Goal: Navigation & Orientation: Find specific page/section

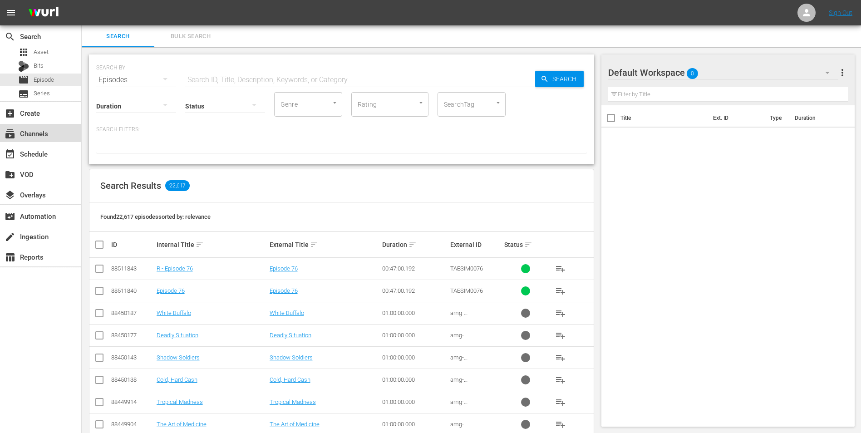
click at [40, 135] on div "subscriptions Channels" at bounding box center [25, 132] width 51 height 8
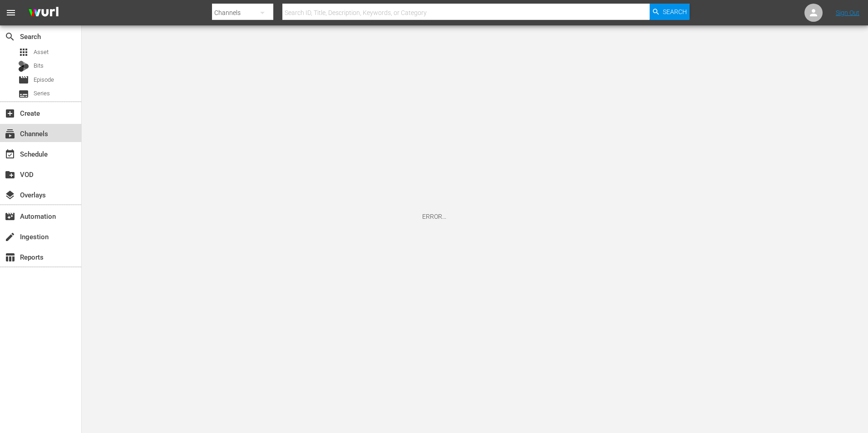
click at [56, 137] on div "subscriptions Channels" at bounding box center [40, 133] width 81 height 18
click at [32, 157] on div "event_available Schedule" at bounding box center [25, 152] width 51 height 8
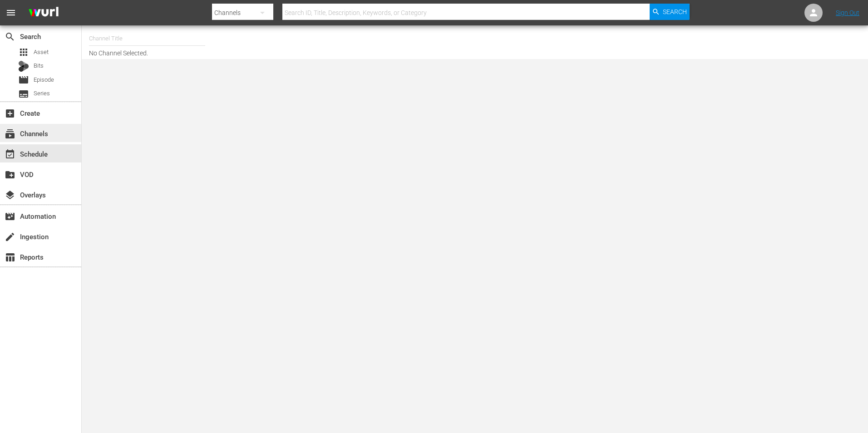
click at [39, 134] on div "subscriptions Channels" at bounding box center [25, 132] width 51 height 8
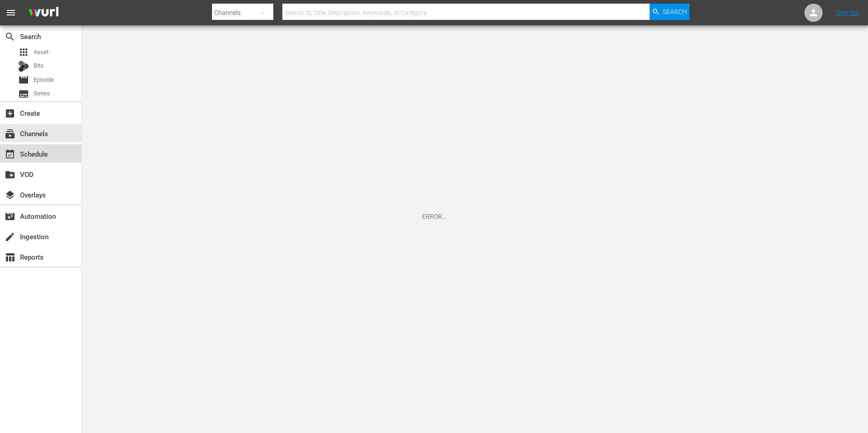
click at [36, 154] on div "event_available Schedule" at bounding box center [25, 152] width 51 height 8
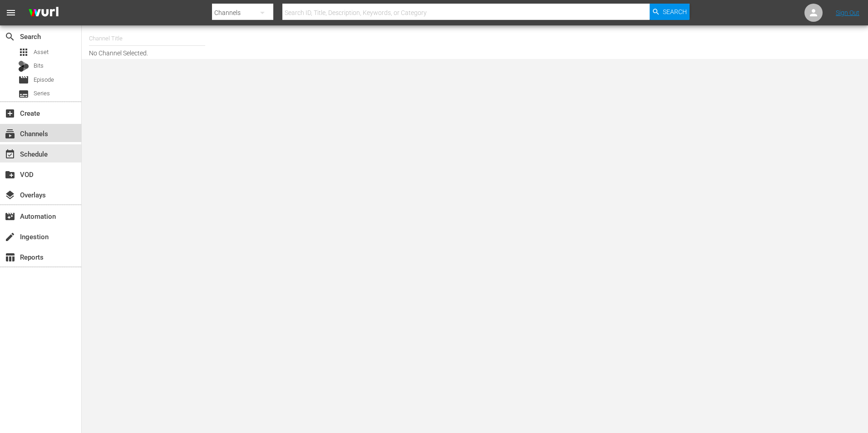
click at [53, 130] on div "subscriptions Channels" at bounding box center [40, 133] width 81 height 18
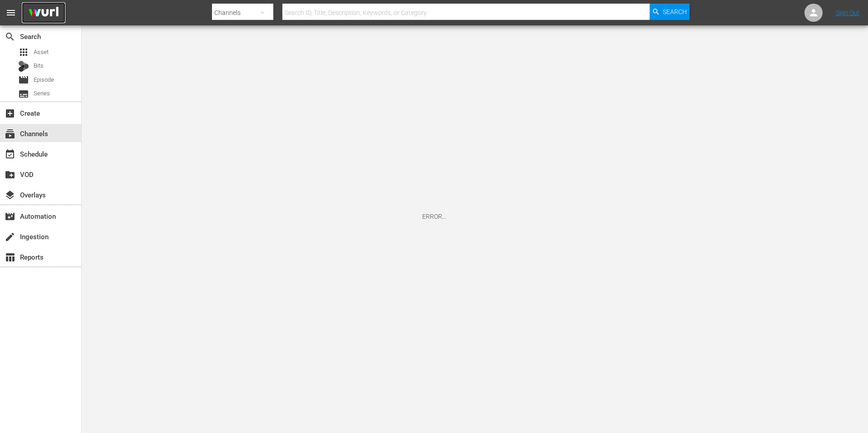
click at [56, 10] on img at bounding box center [44, 12] width 44 height 21
